Goal: Navigation & Orientation: Understand site structure

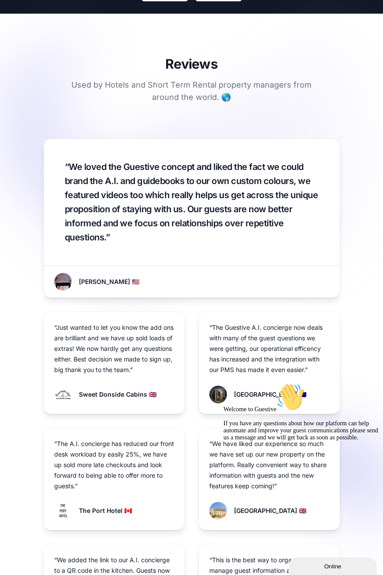
scroll to position [1145, 0]
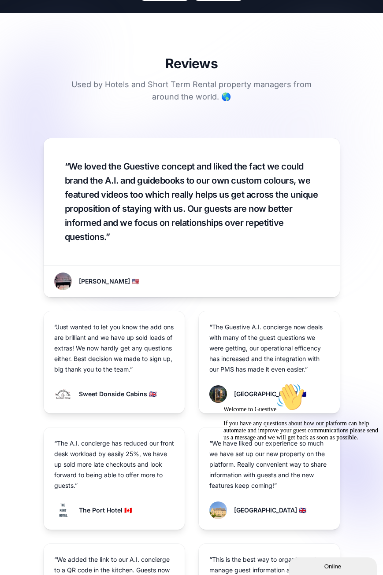
drag, startPoint x: 115, startPoint y: 123, endPoint x: 137, endPoint y: 124, distance: 21.6
click at [115, 123] on div "Reviews Used by Hotels and Short Term Rental property managers from around the …" at bounding box center [191, 355] width 383 height 601
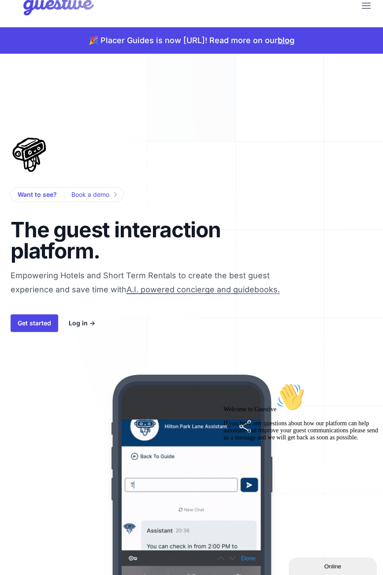
scroll to position [0, 0]
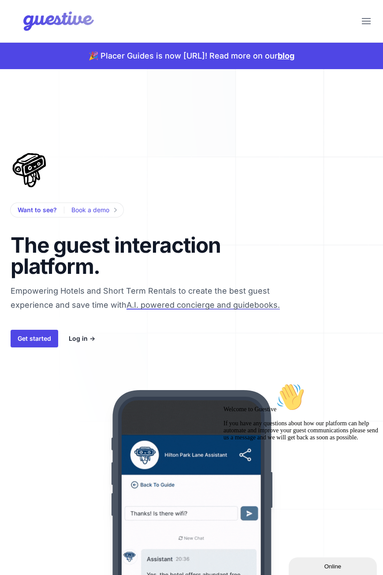
click at [294, 59] on link "blog" at bounding box center [285, 55] width 17 height 9
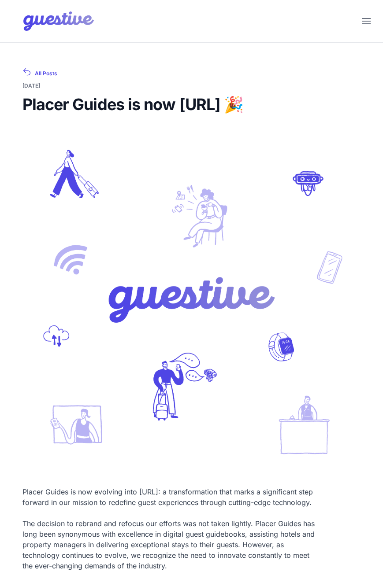
click at [302, 186] on img at bounding box center [191, 300] width 338 height 338
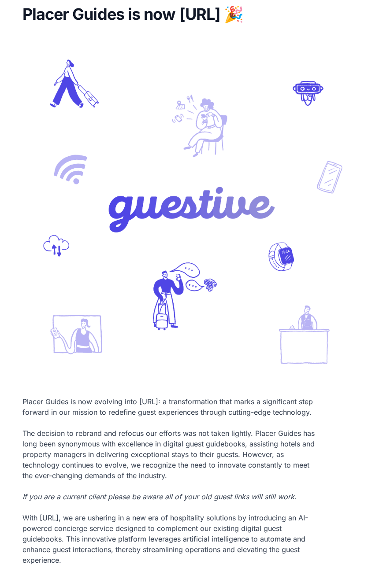
scroll to position [3, 0]
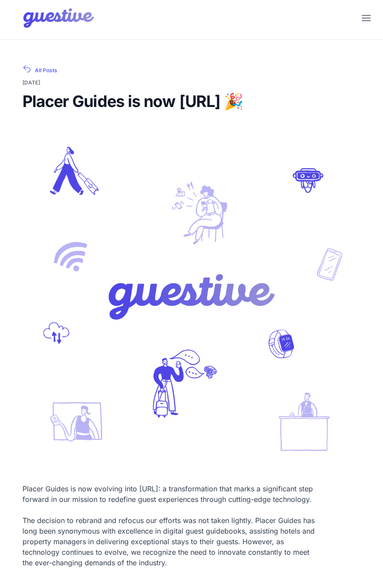
click at [51, 69] on link "All Posts" at bounding box center [191, 70] width 338 height 12
click at [59, 19] on img at bounding box center [51, 17] width 89 height 35
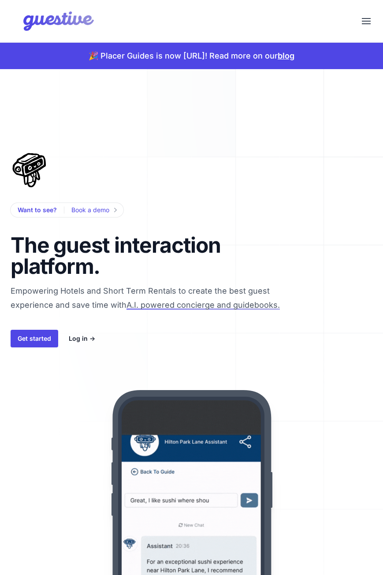
click at [366, 22] on icon "Menu" at bounding box center [366, 21] width 9 height 9
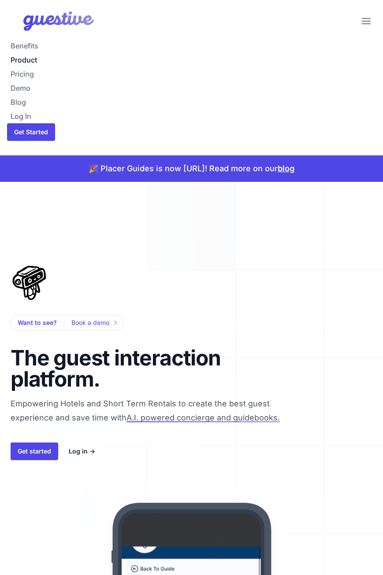
click at [30, 60] on link "Product" at bounding box center [191, 60] width 369 height 14
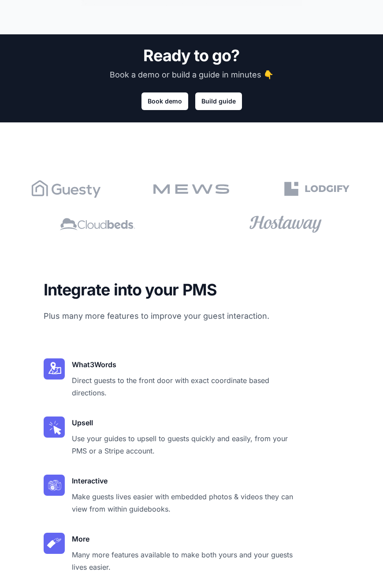
scroll to position [2975, 0]
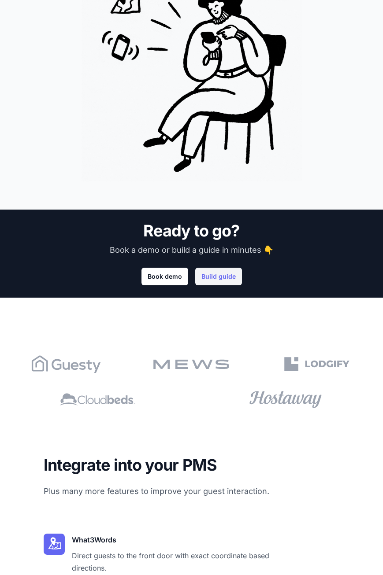
click at [216, 277] on link "Build guide" at bounding box center [218, 277] width 47 height 18
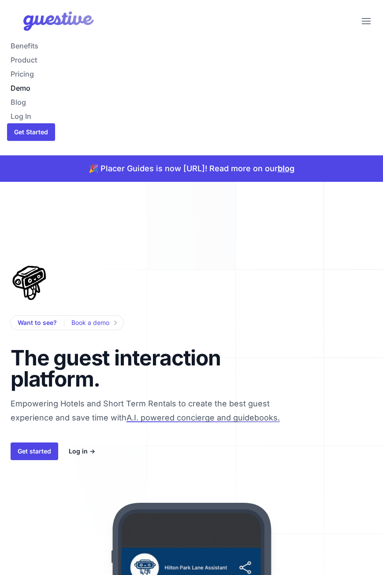
click at [22, 89] on link "Demo" at bounding box center [191, 88] width 369 height 14
click at [26, 57] on link "Product" at bounding box center [191, 60] width 369 height 14
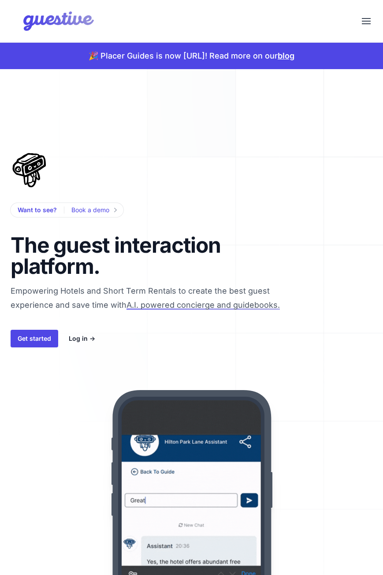
click at [366, 16] on button "Menu" at bounding box center [365, 20] width 19 height 19
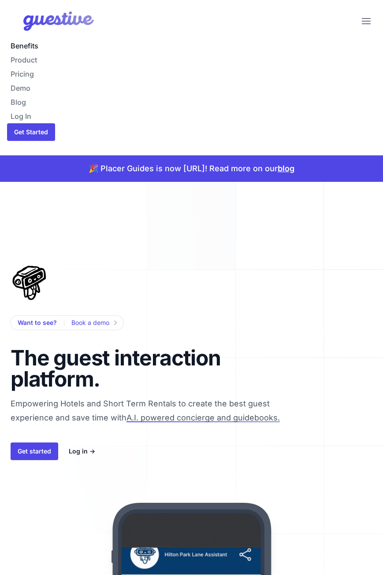
click at [16, 44] on link "Benefits" at bounding box center [191, 46] width 369 height 14
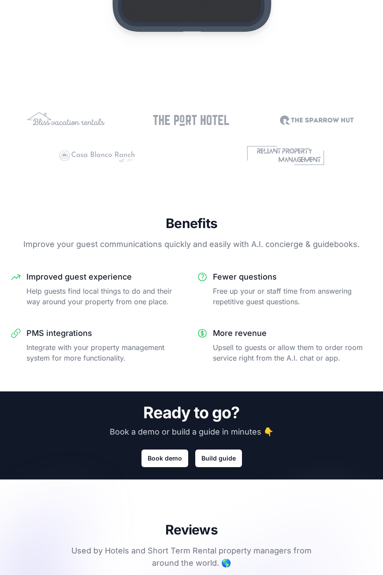
scroll to position [793, 0]
